Goal: Transaction & Acquisition: Purchase product/service

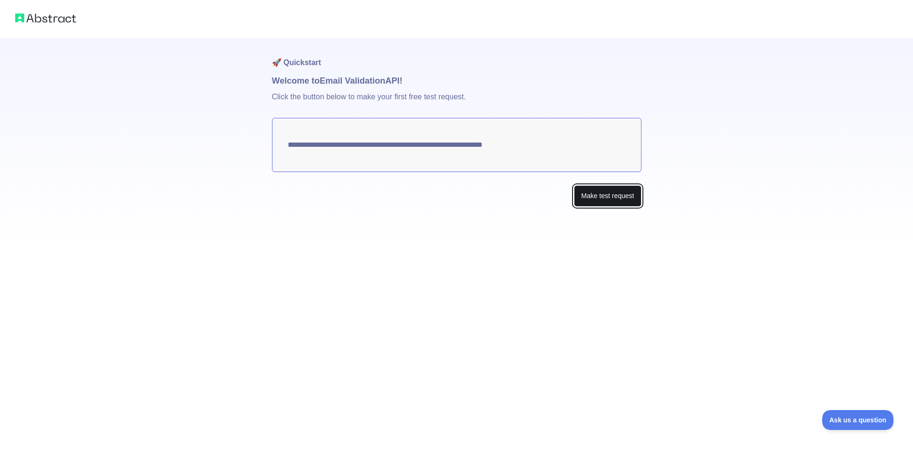
click at [617, 199] on button "Make test request" at bounding box center [607, 195] width 67 height 21
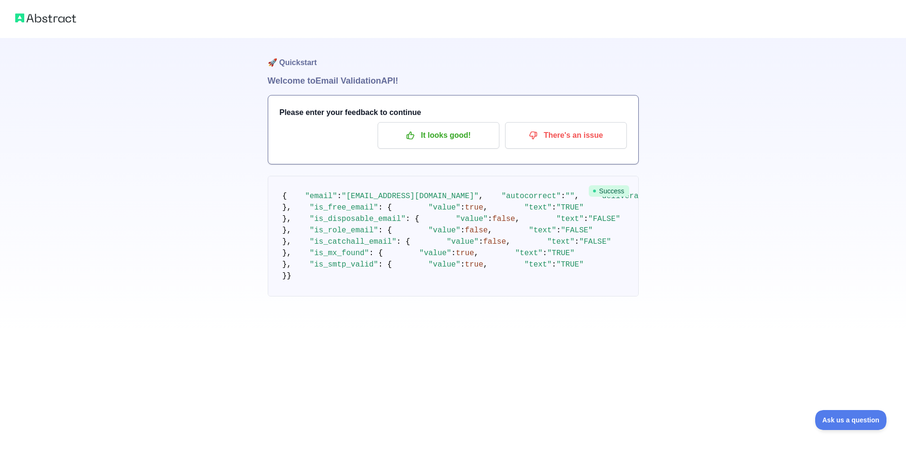
scroll to position [95, 0]
drag, startPoint x: 314, startPoint y: 107, endPoint x: 413, endPoint y: 108, distance: 98.5
click at [413, 176] on pre "{ "email" : "mahadie02@gmail.com" , "autocorrect" : "" , "deliverability" : "DE…" at bounding box center [453, 236] width 371 height 121
drag, startPoint x: 323, startPoint y: 129, endPoint x: 318, endPoint y: 129, distance: 5.7
click at [323, 176] on pre "{ "email" : "mahadie02@gmail.com" , "autocorrect" : "" , "deliverability" : "DE…" at bounding box center [453, 236] width 371 height 121
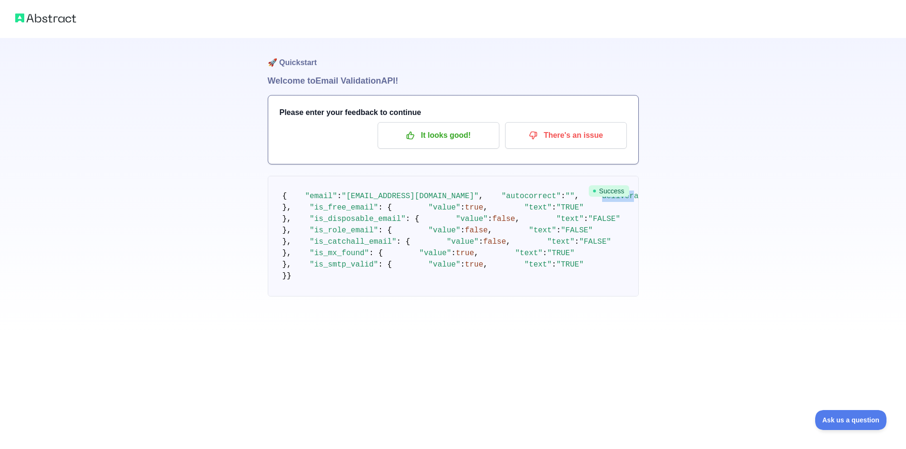
drag, startPoint x: 313, startPoint y: 136, endPoint x: 333, endPoint y: 136, distance: 19.5
click at [597, 192] on span ""deliverability"" at bounding box center [633, 196] width 73 height 9
click at [492, 215] on span "false" at bounding box center [503, 219] width 23 height 9
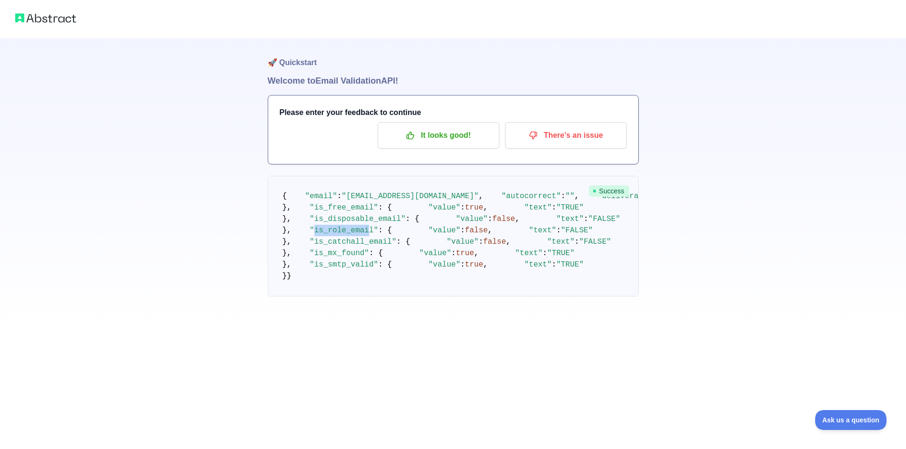
drag, startPoint x: 302, startPoint y: 207, endPoint x: 355, endPoint y: 205, distance: 52.8
click at [355, 226] on span ""is_role_email"" at bounding box center [344, 230] width 68 height 9
click at [377, 249] on pre "{ "email" : "mahadie02@gmail.com" , "autocorrect" : "" , "deliverability" : "DE…" at bounding box center [453, 236] width 371 height 121
click at [361, 297] on pre "{ "email" : "mahadie02@gmail.com" , "autocorrect" : "" , "deliverability" : "DE…" at bounding box center [453, 236] width 371 height 121
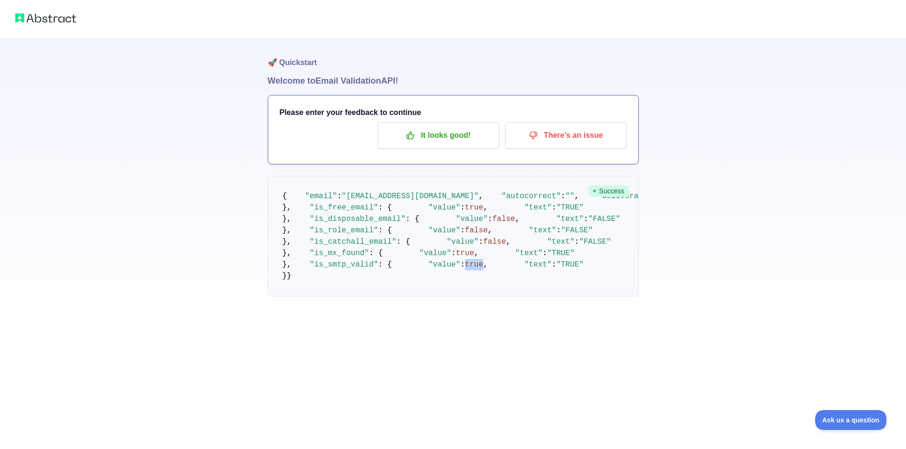
click at [465, 269] on span "true" at bounding box center [474, 265] width 18 height 9
click at [595, 195] on span "Success" at bounding box center [609, 190] width 40 height 11
click at [478, 141] on p "It looks good!" at bounding box center [438, 135] width 107 height 16
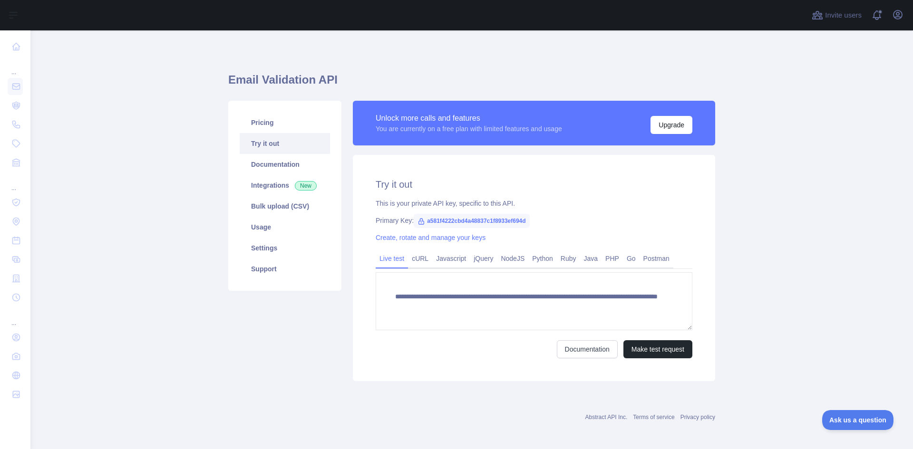
scroll to position [2, 0]
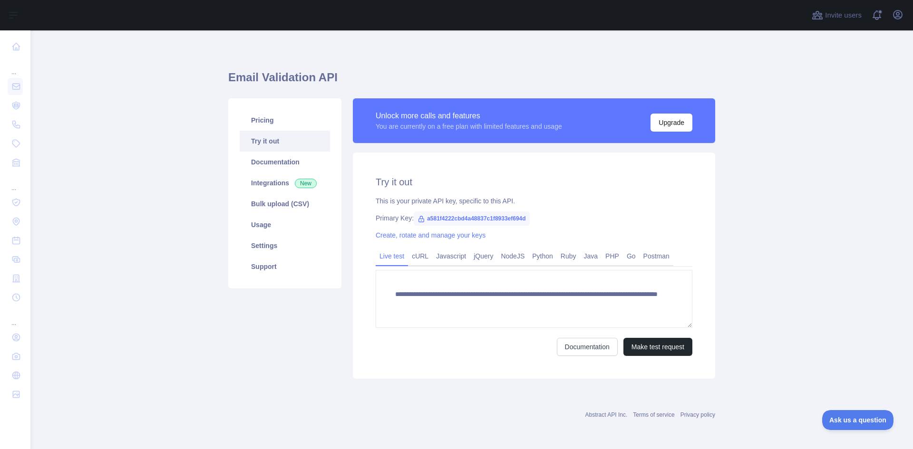
click at [422, 222] on span "a581f4222cbd4a48837c1f8933ef694d" at bounding box center [472, 219] width 116 height 14
drag, startPoint x: 372, startPoint y: 119, endPoint x: 489, endPoint y: 124, distance: 117.6
click at [488, 121] on div "Unlock more calls and features" at bounding box center [469, 115] width 186 height 11
click at [294, 123] on link "Pricing" at bounding box center [285, 120] width 90 height 21
